Goal: Check status: Check status

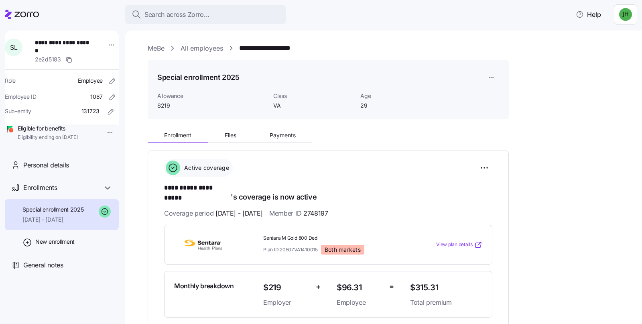
click at [33, 17] on icon at bounding box center [22, 15] width 34 height 10
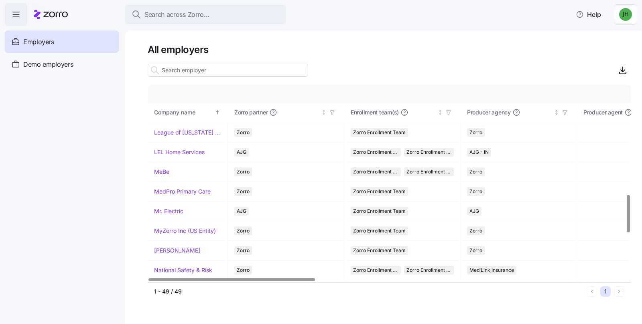
scroll to position [565, 0]
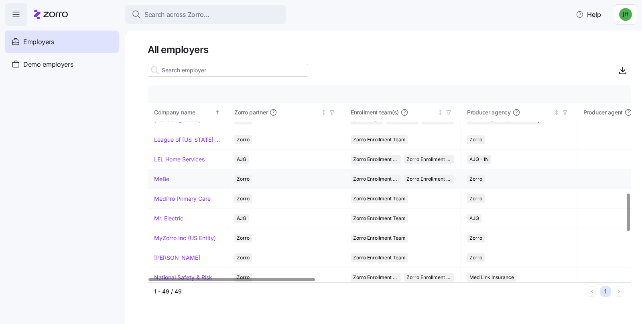
click at [161, 181] on link "MeBe" at bounding box center [161, 179] width 15 height 8
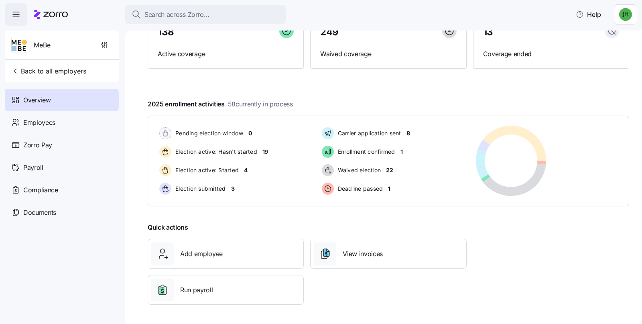
scroll to position [6, 0]
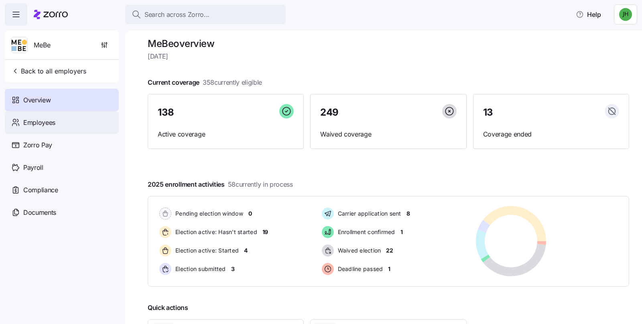
click at [57, 122] on div "Employees" at bounding box center [62, 122] width 114 height 22
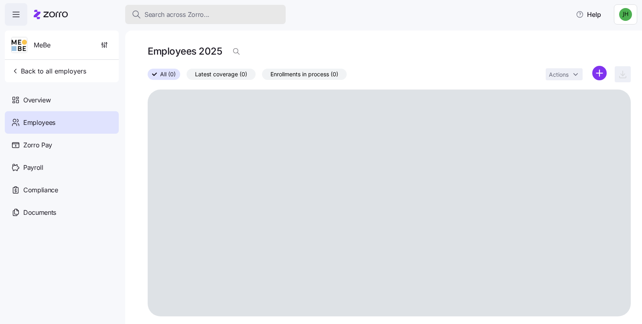
click at [176, 14] on span "Search across Zorro..." at bounding box center [176, 15] width 65 height 10
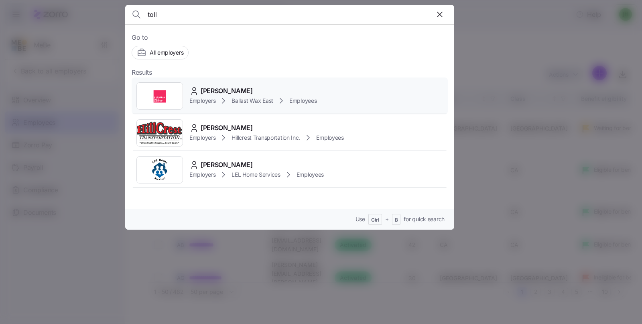
type input "toll"
click at [266, 89] on div "[PERSON_NAME]" at bounding box center [253, 91] width 128 height 10
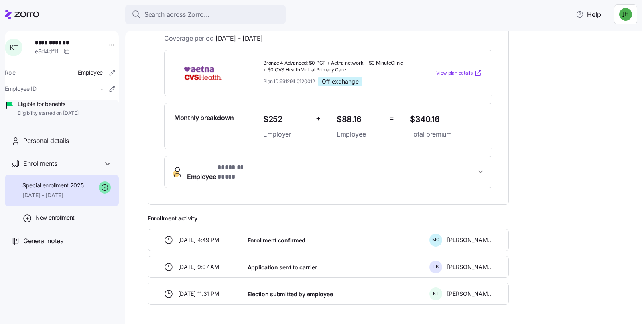
scroll to position [189, 0]
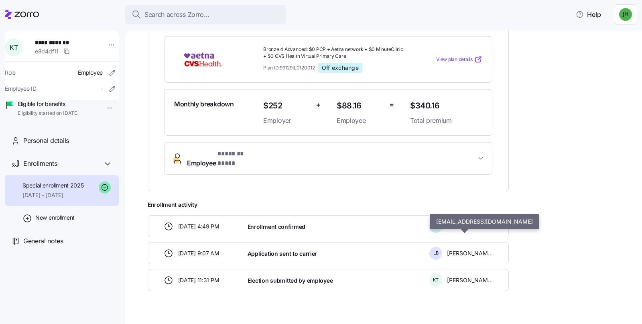
click at [468, 249] on span "[PERSON_NAME]" at bounding box center [470, 253] width 46 height 8
click at [311, 250] on span "Application sent to carrier" at bounding box center [282, 254] width 69 height 8
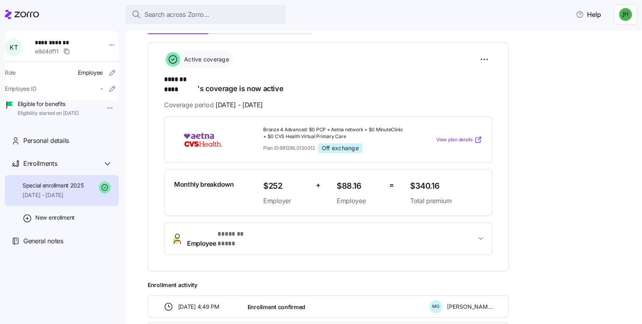
scroll to position [148, 0]
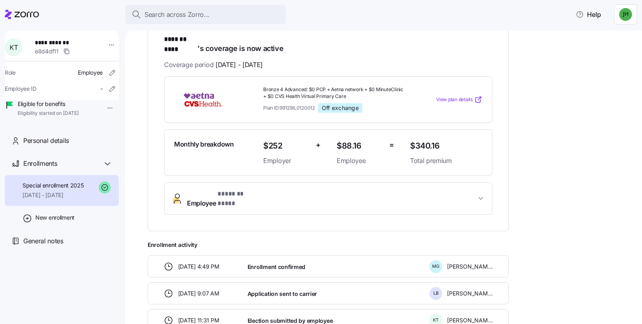
click at [278, 189] on span "Employee * ******* **** *" at bounding box center [331, 198] width 289 height 19
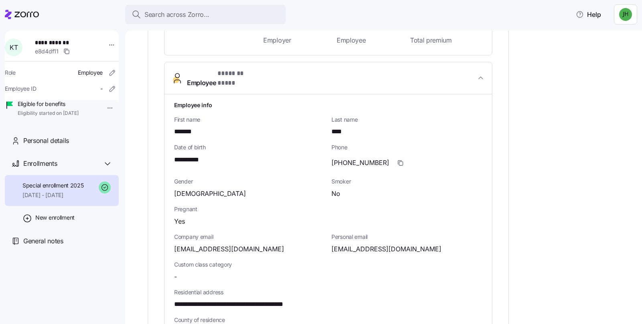
scroll to position [189, 0]
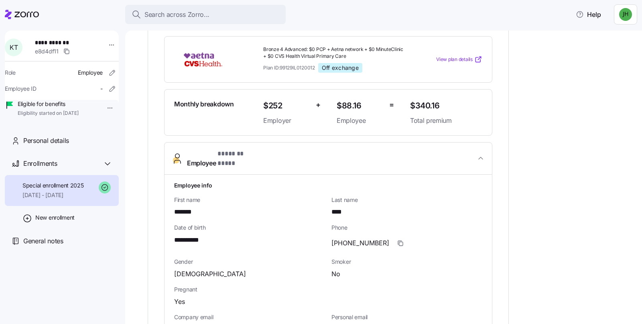
click at [481, 154] on icon "button" at bounding box center [481, 158] width 8 height 8
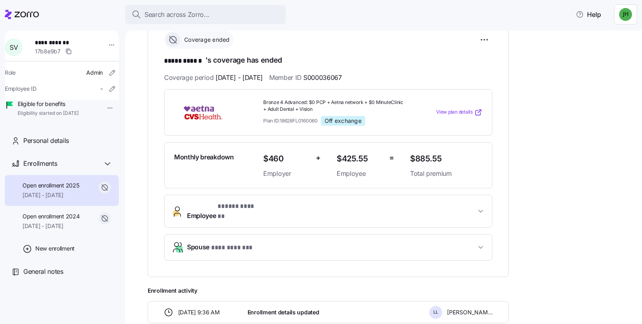
scroll to position [88, 0]
